Goal: Register for event/course

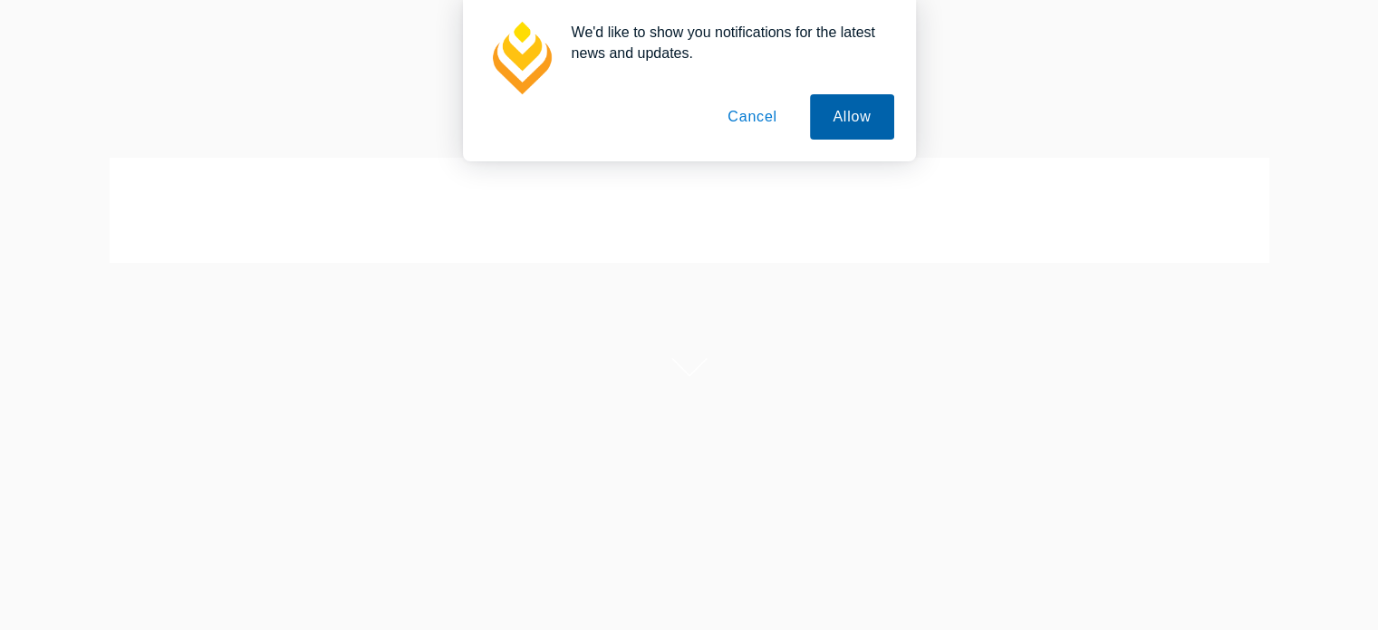
click at [843, 115] on button "Allow" at bounding box center [851, 116] width 83 height 45
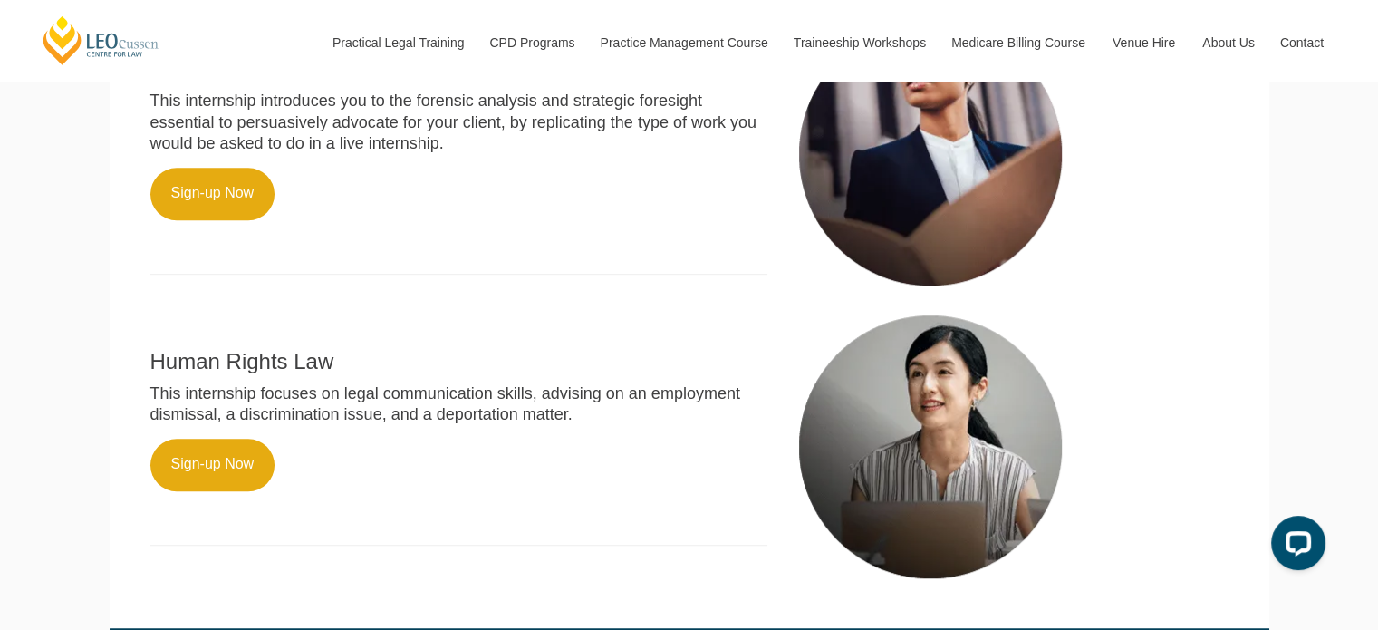
scroll to position [1091, 0]
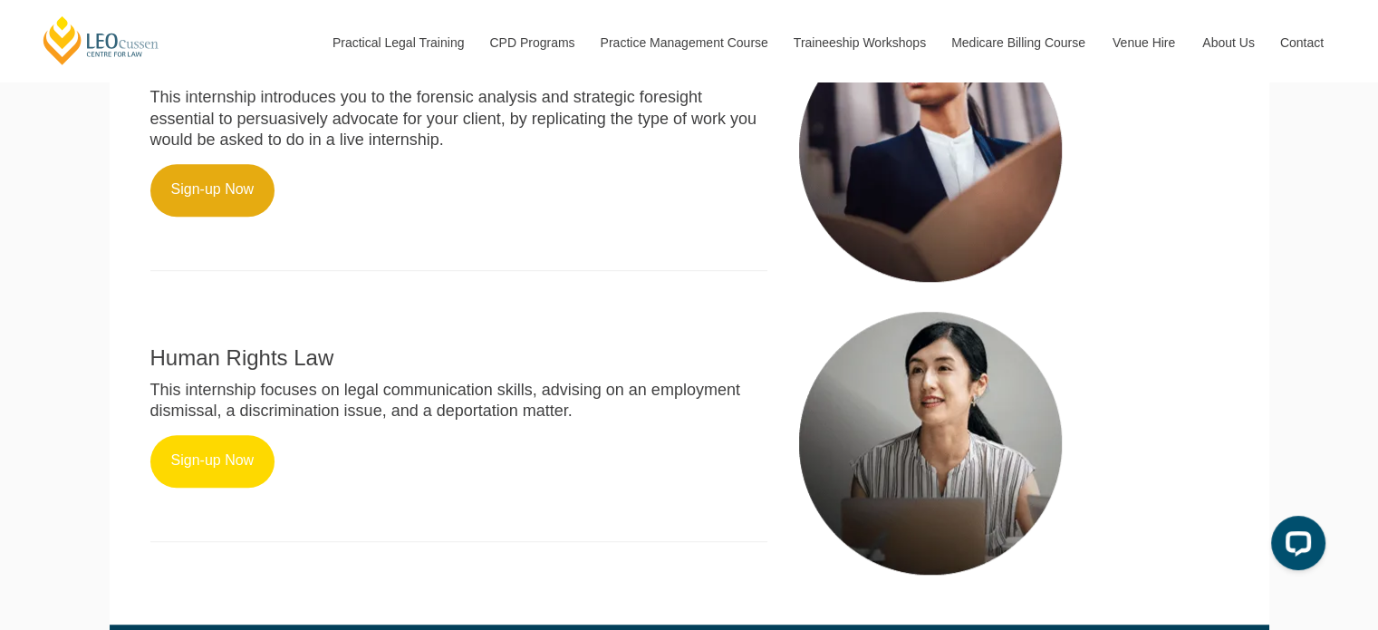
click at [249, 468] on link "Sign-up Now" at bounding box center [212, 461] width 125 height 53
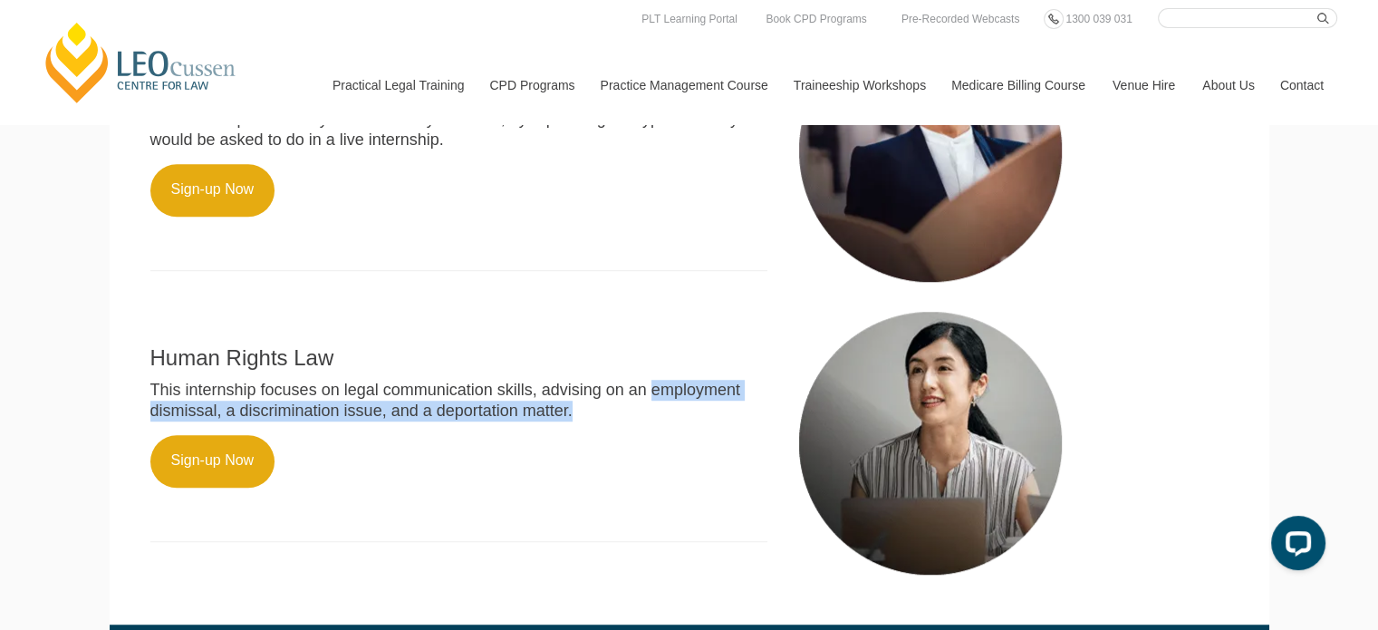
drag, startPoint x: 631, startPoint y: 439, endPoint x: 658, endPoint y: 409, distance: 40.4
click at [658, 409] on p "This internship focuses on legal communication skills, advising on an employmen…" at bounding box center [459, 401] width 618 height 43
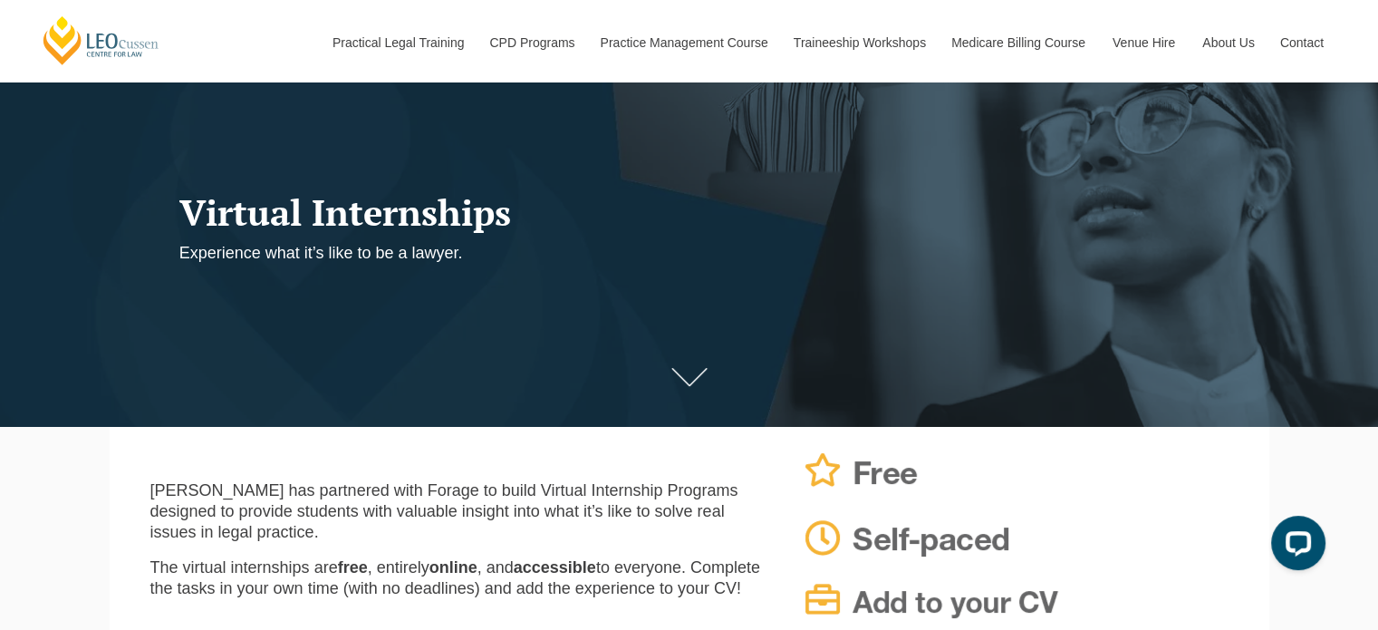
scroll to position [114, 0]
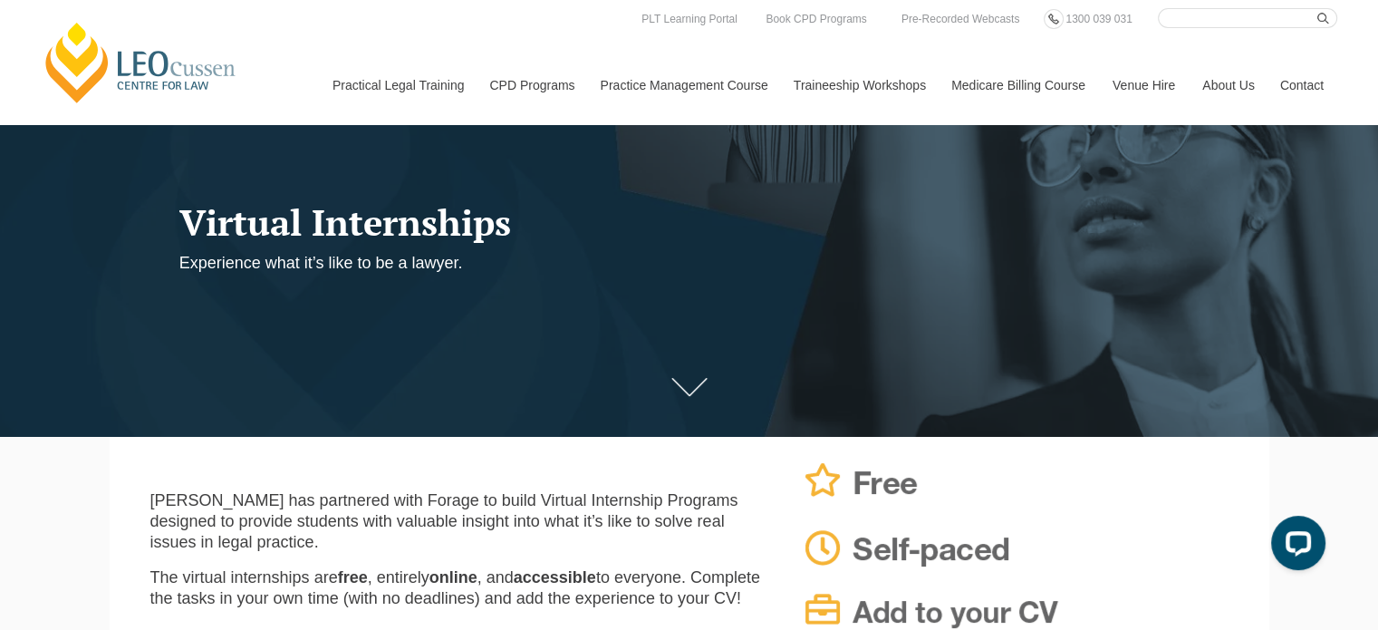
click at [393, 536] on p "Leo Cussen has partnered with Forage to build Virtual Internship Programs desig…" at bounding box center [459, 521] width 618 height 63
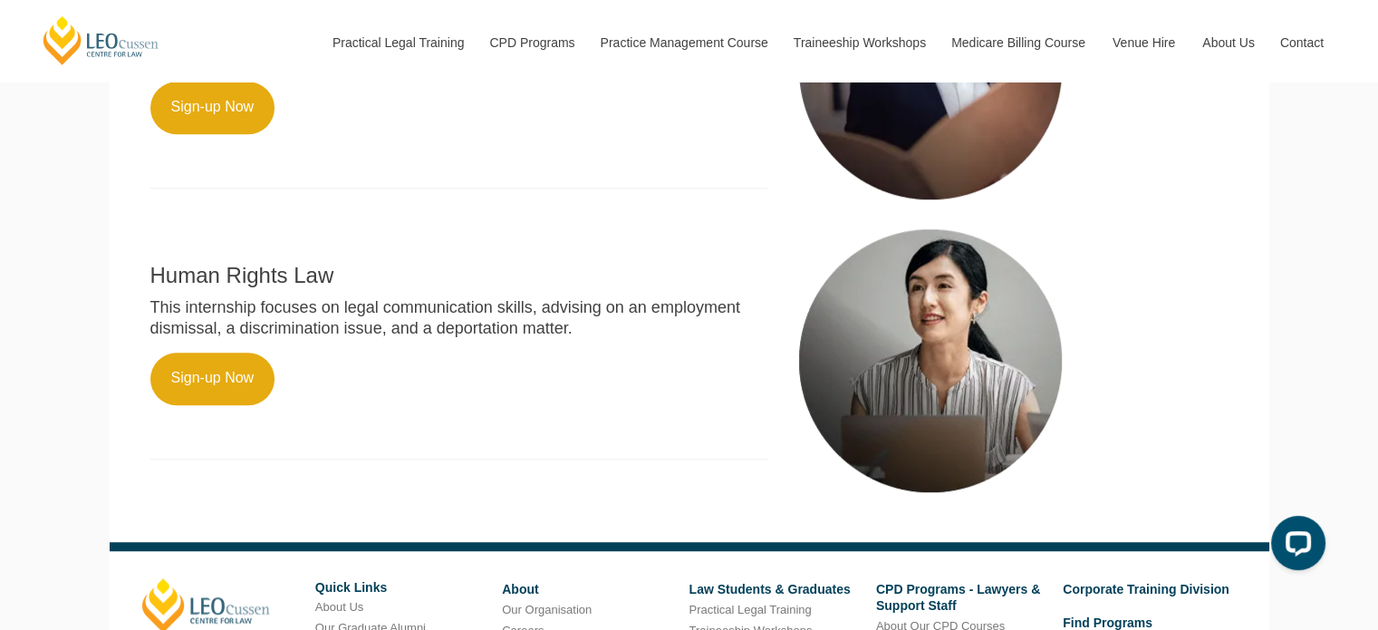
scroll to position [1216, 0]
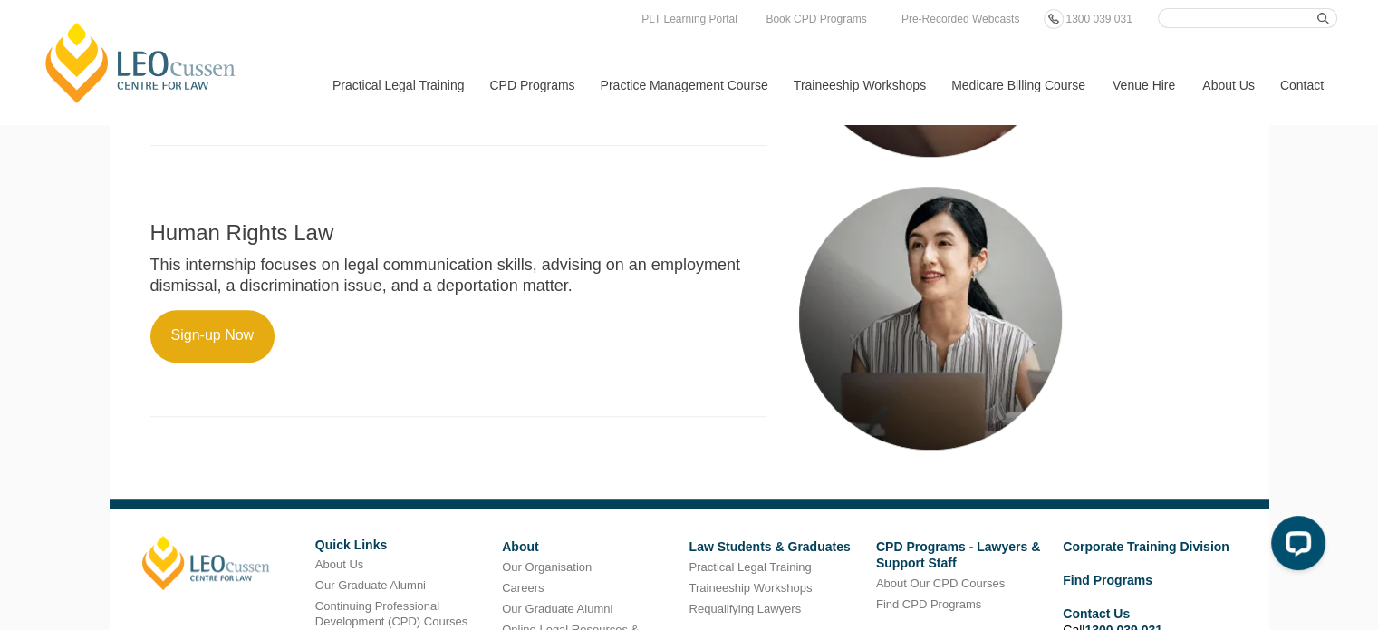
click at [1020, 251] on img at bounding box center [931, 318] width 272 height 272
